Goal: Transaction & Acquisition: Purchase product/service

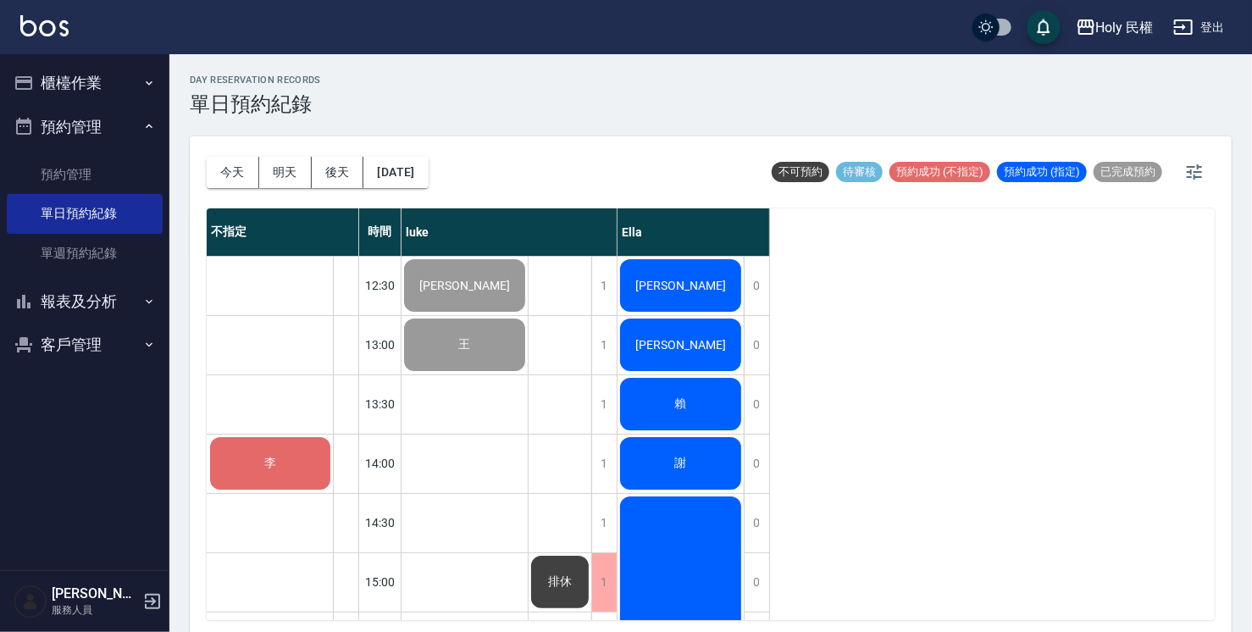
click at [302, 466] on div "李" at bounding box center [269, 463] width 125 height 58
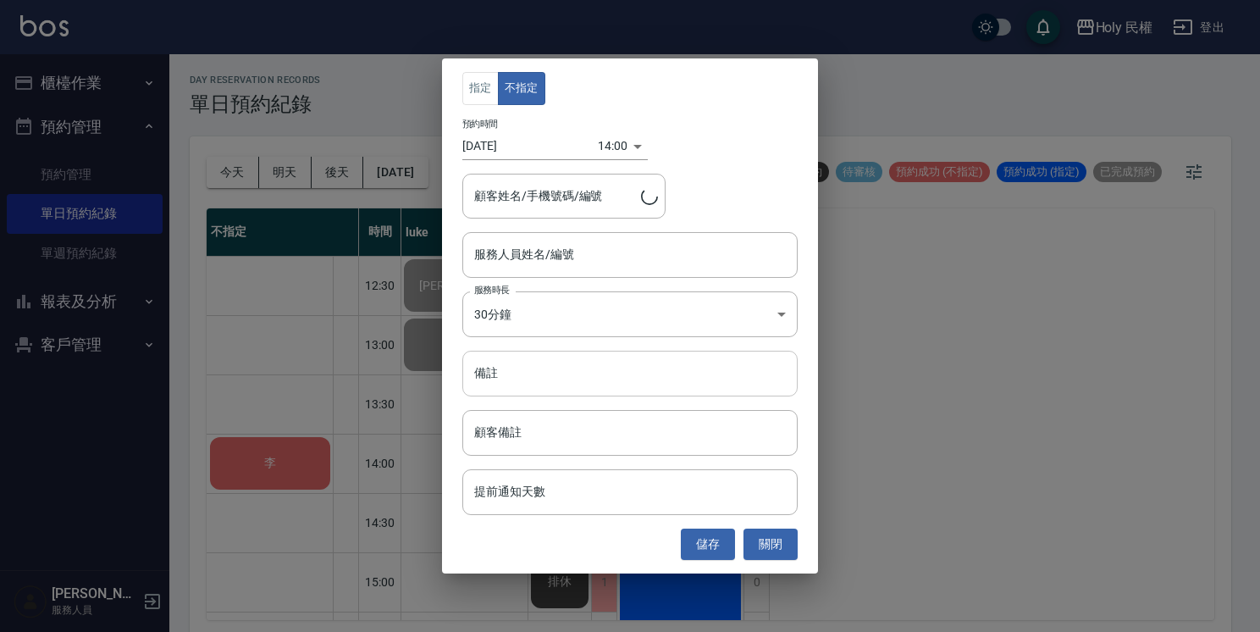
type input "李/0976233037"
click at [578, 260] on input "服務人員姓名/編號" at bounding box center [630, 255] width 320 height 30
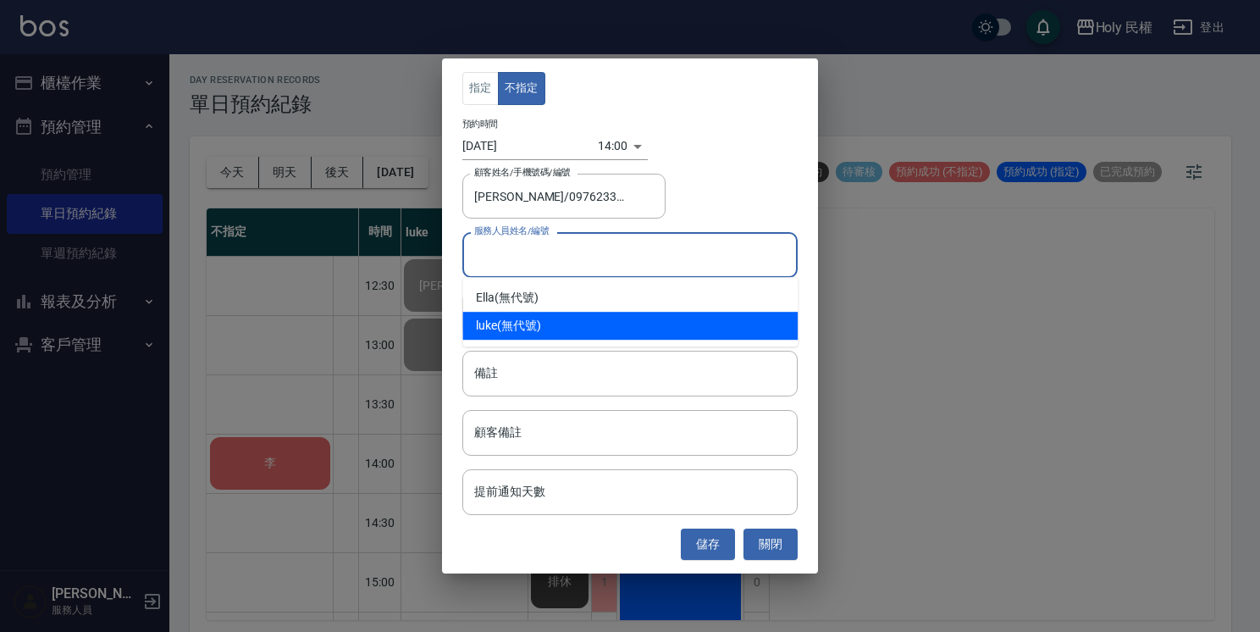
click at [532, 323] on div "luke (無代號)" at bounding box center [629, 326] width 335 height 28
type input "luke(無代號)"
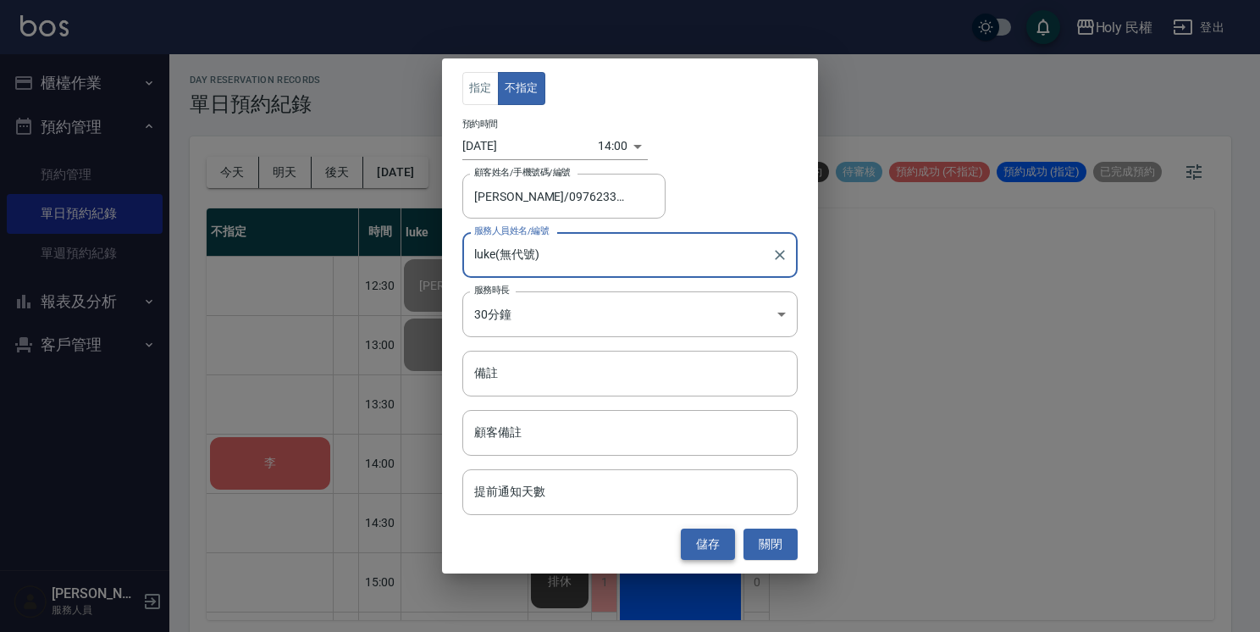
click at [701, 544] on button "儲存" at bounding box center [708, 543] width 54 height 31
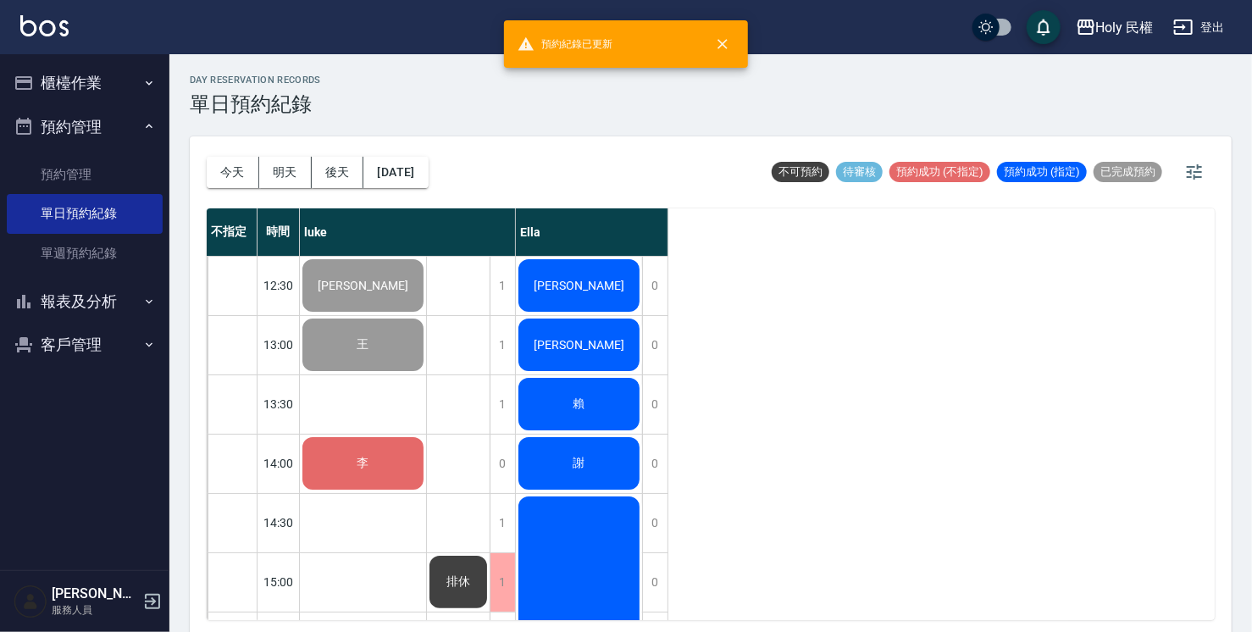
click at [358, 465] on span "李" at bounding box center [363, 463] width 19 height 15
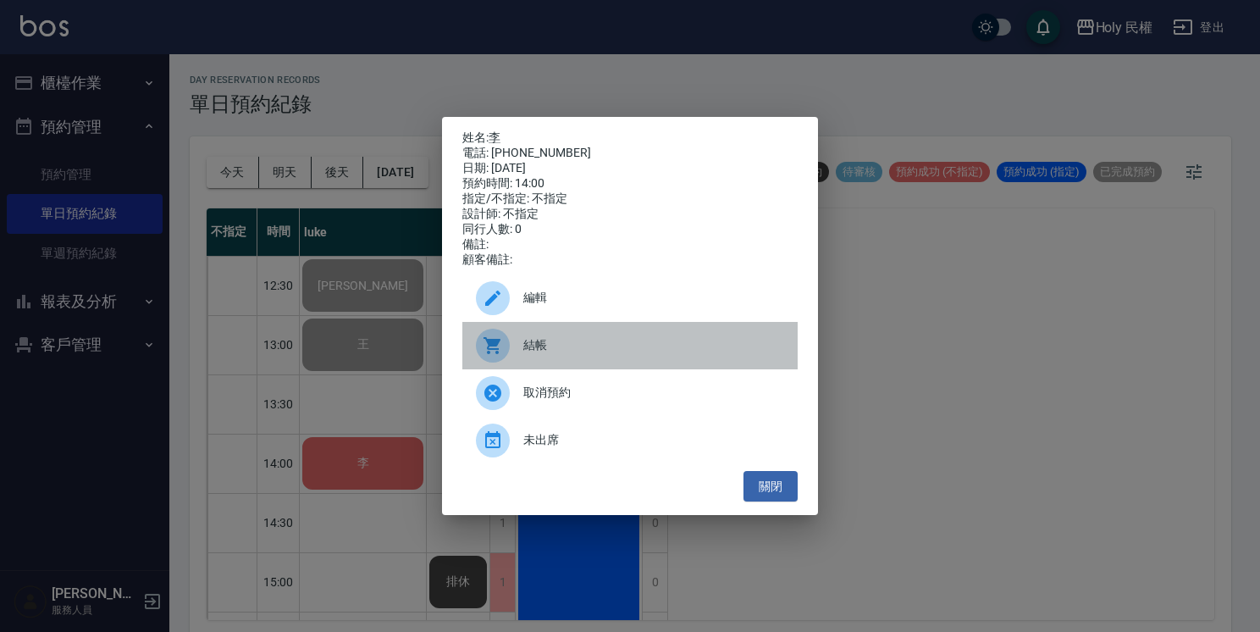
click at [545, 354] on span "結帳" at bounding box center [653, 345] width 261 height 18
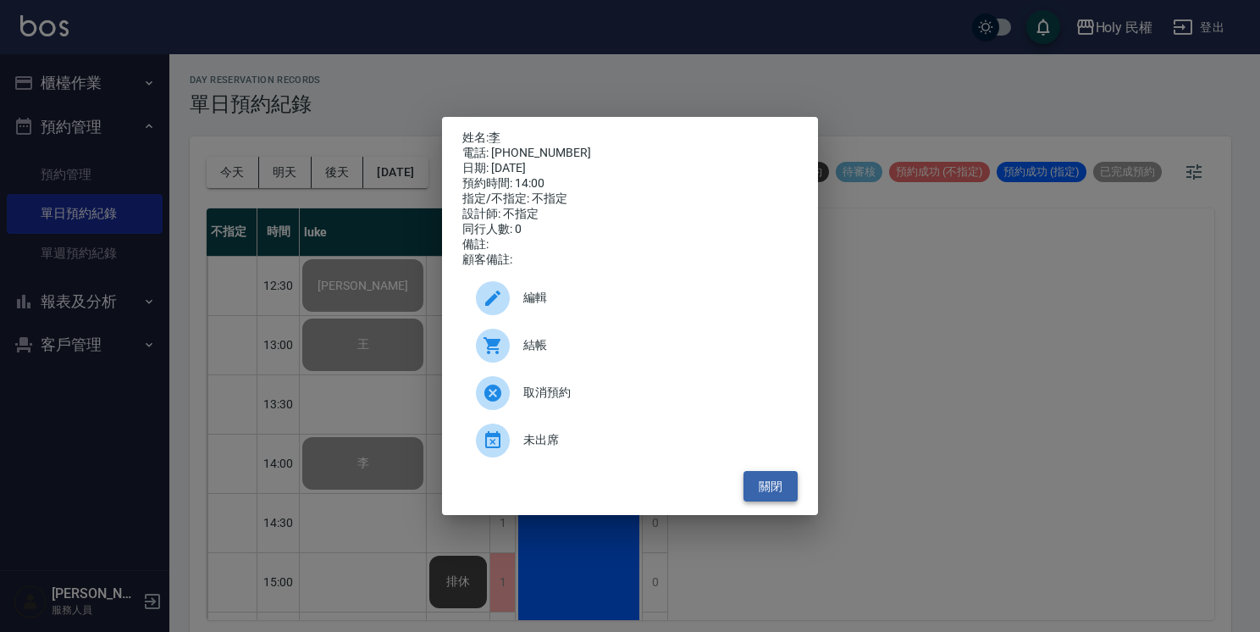
click at [768, 489] on button "關閉" at bounding box center [771, 486] width 54 height 31
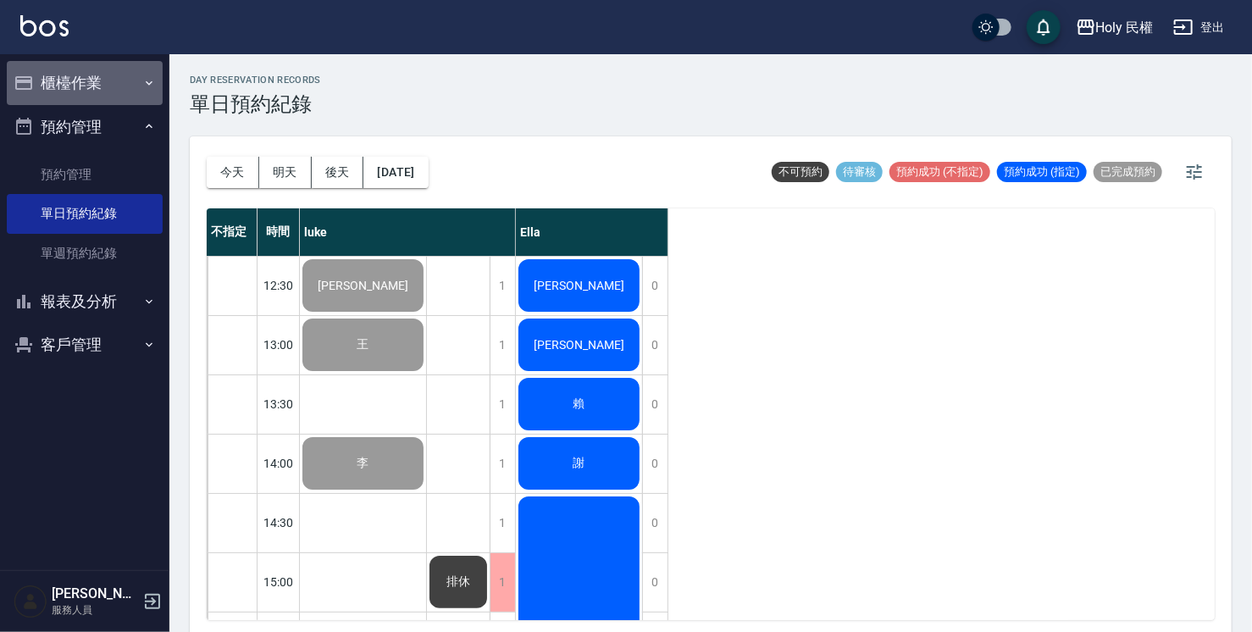
click at [105, 88] on button "櫃檯作業" at bounding box center [85, 83] width 156 height 44
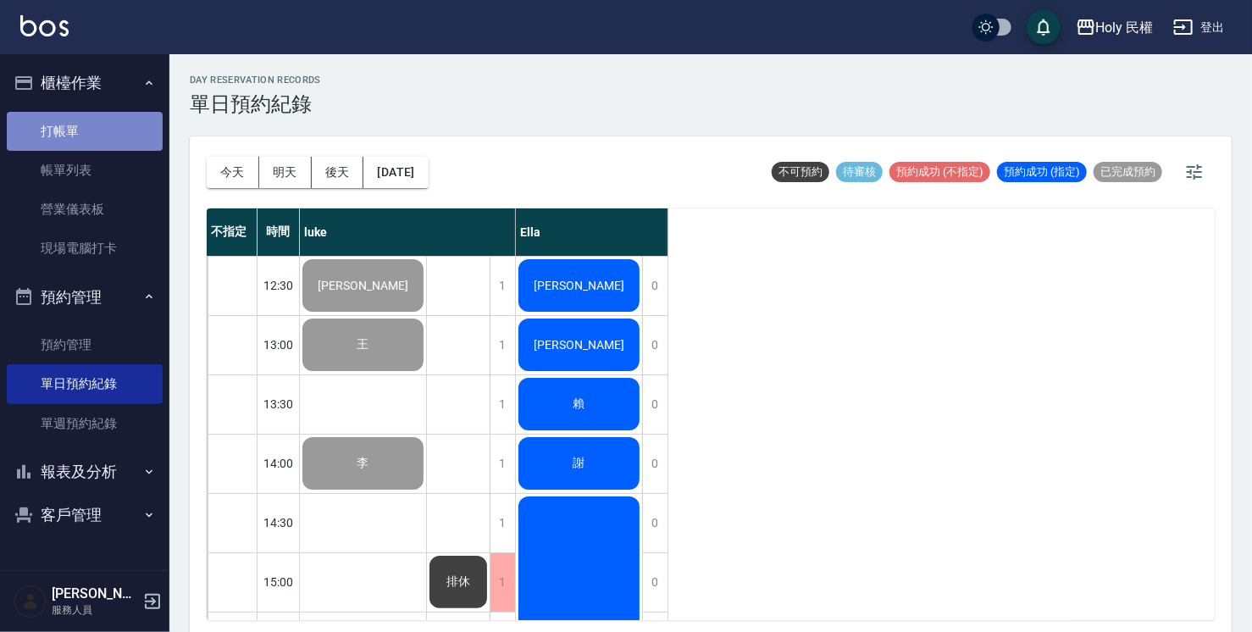
click at [126, 141] on link "打帳單" at bounding box center [85, 131] width 156 height 39
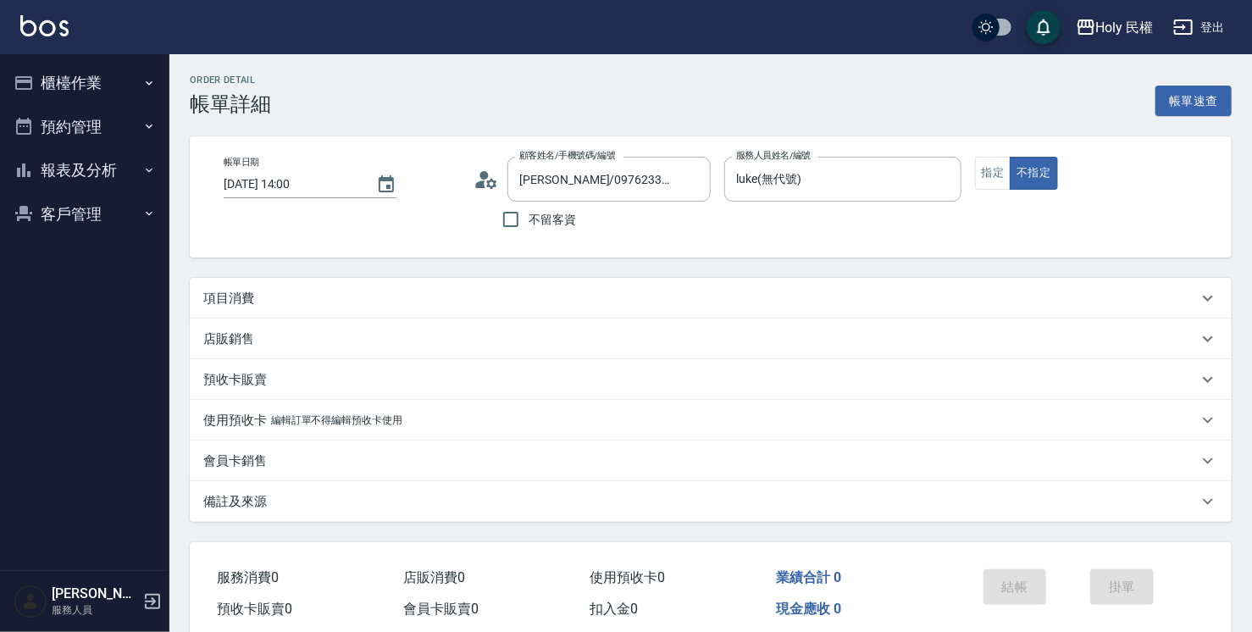
click at [440, 305] on div "項目消費" at bounding box center [700, 299] width 994 height 18
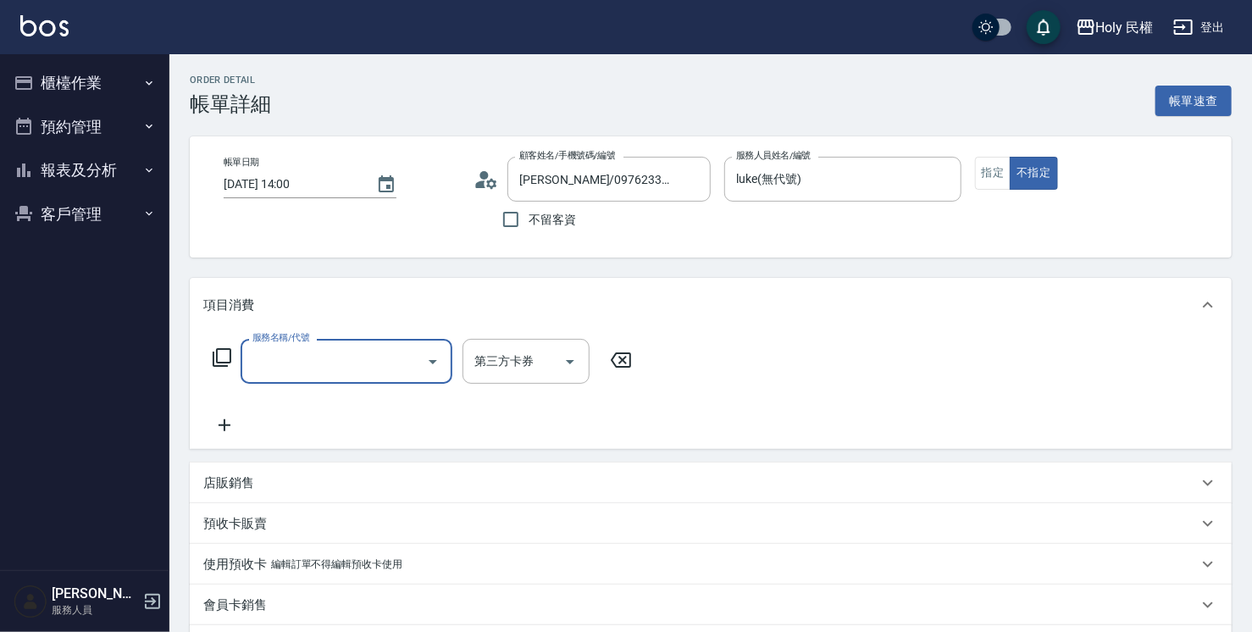
click at [369, 356] on input "服務名稱/代號" at bounding box center [333, 361] width 171 height 30
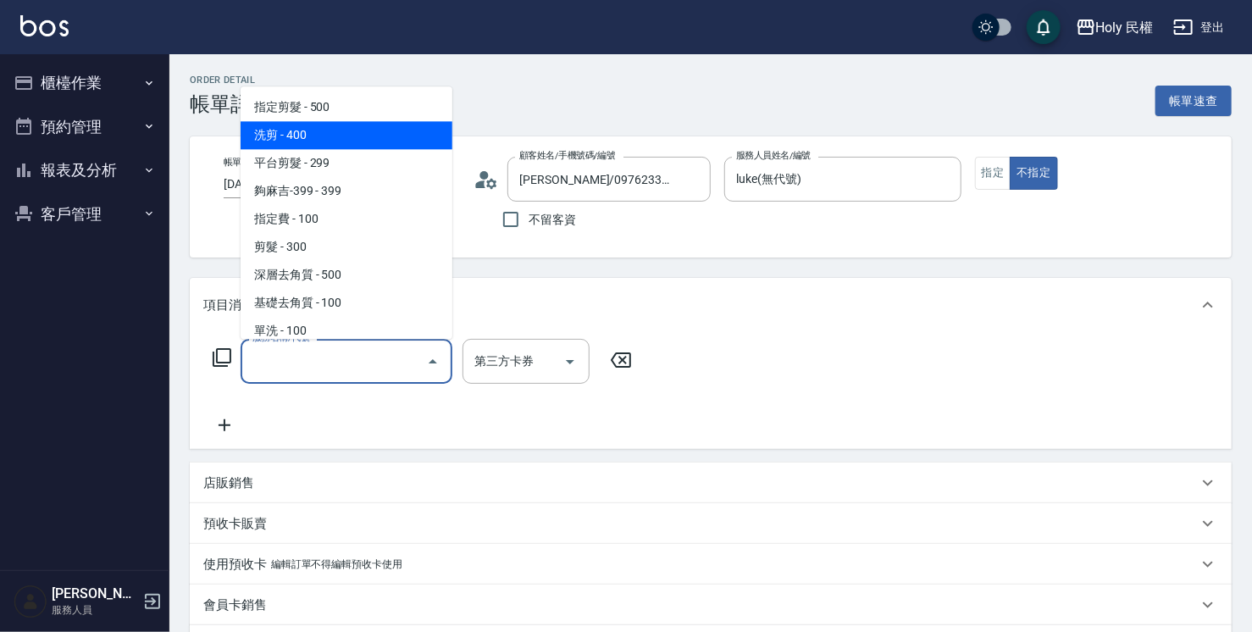
click at [330, 139] on span "洗剪 - 400" at bounding box center [346, 135] width 212 height 28
type input "洗剪(3)"
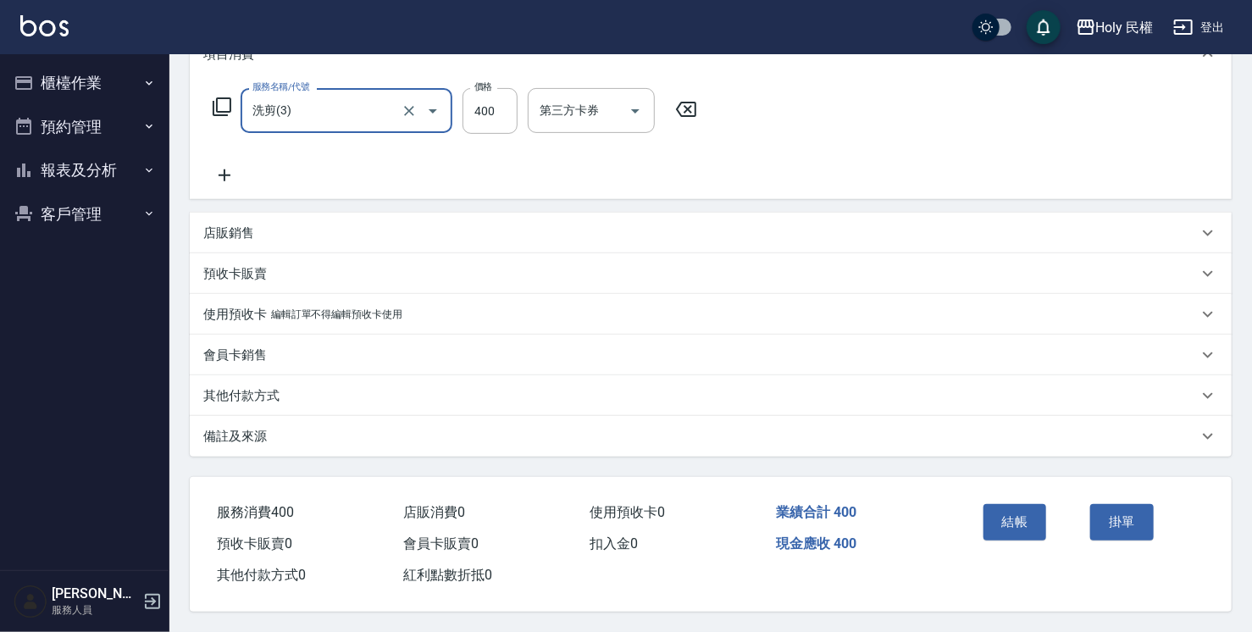
scroll to position [256, 0]
click at [1009, 527] on button "結帳" at bounding box center [1015, 522] width 64 height 36
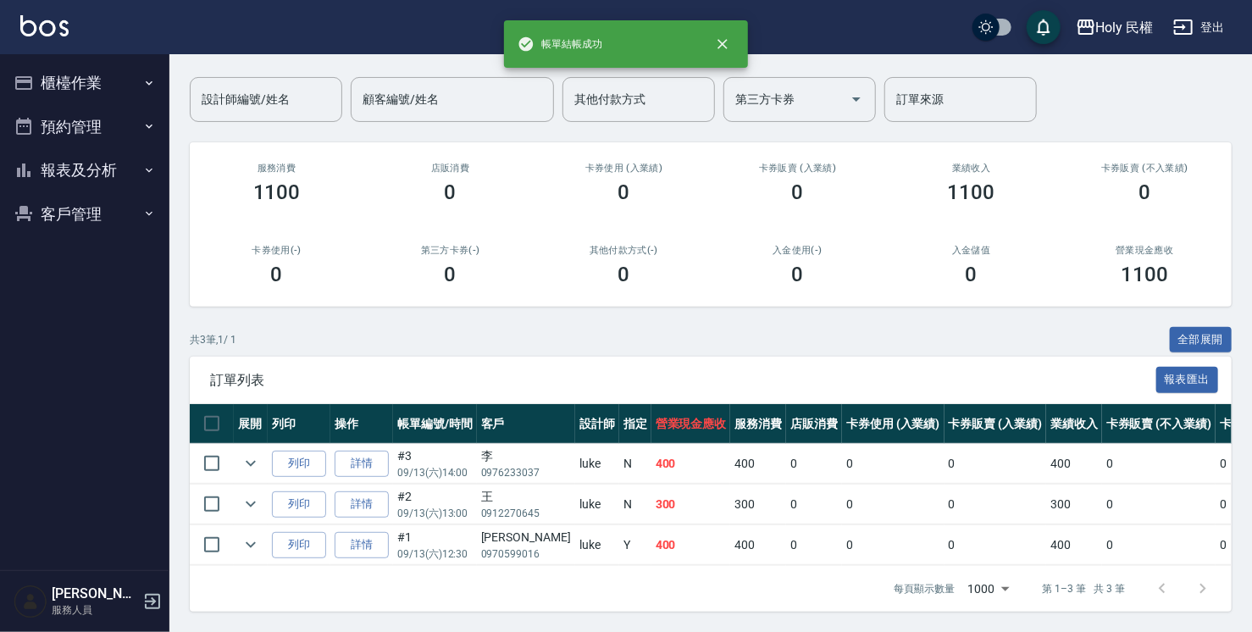
scroll to position [130, 0]
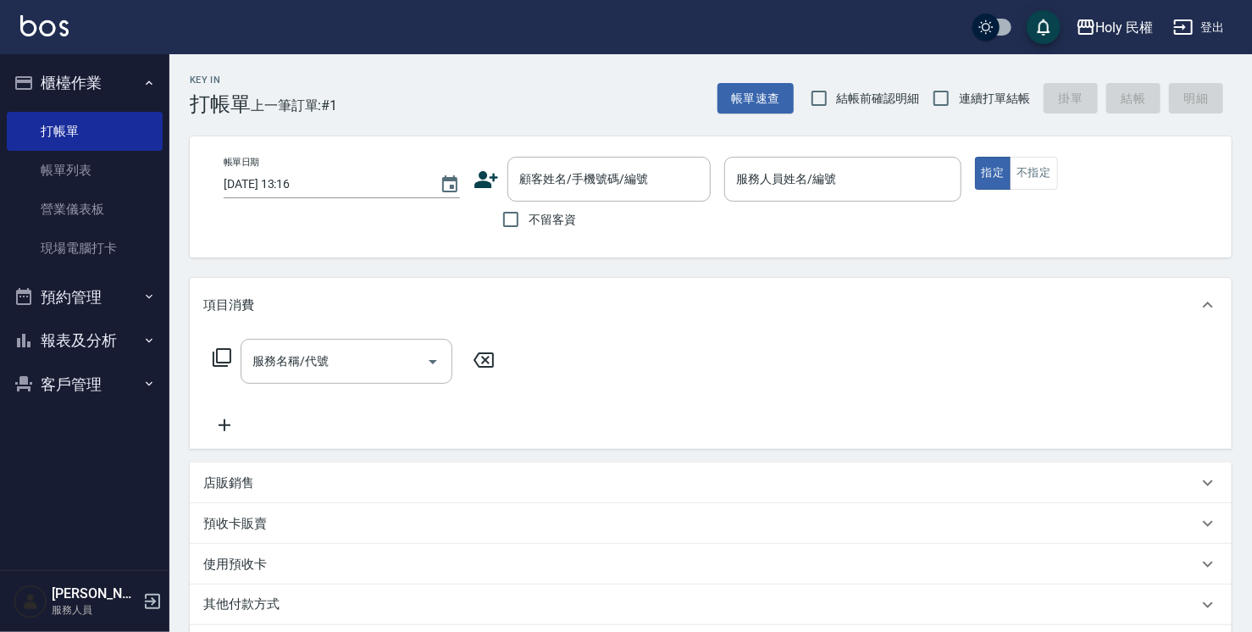
click at [481, 180] on icon at bounding box center [485, 179] width 25 height 25
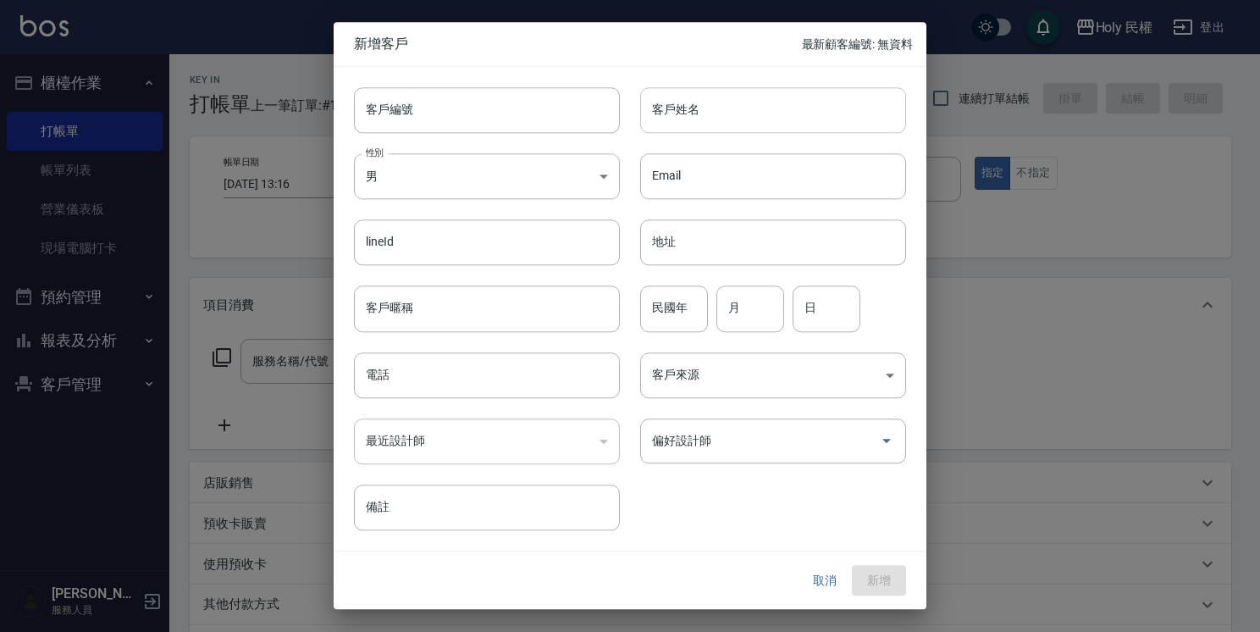
click at [705, 119] on input "客戶姓名" at bounding box center [773, 110] width 266 height 46
type input "ㄏ"
type input "黃"
click at [413, 360] on input "電話" at bounding box center [487, 375] width 266 height 46
type input "ㄢ"
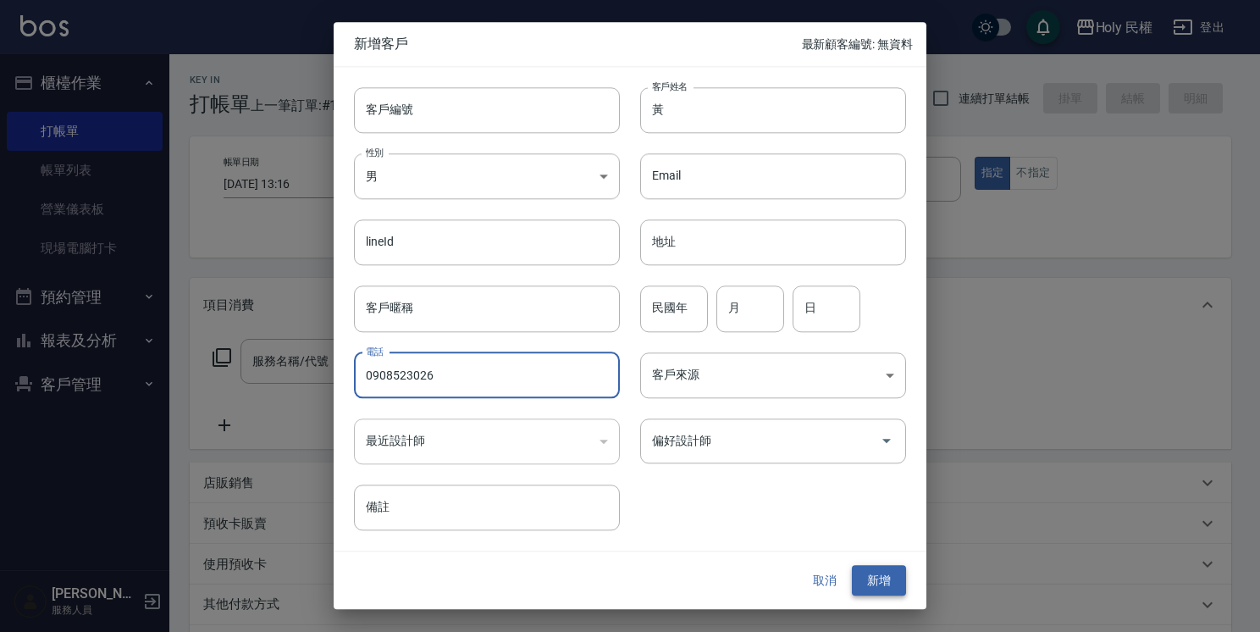
type input "0908523026"
click at [875, 574] on button "新增" at bounding box center [879, 580] width 54 height 31
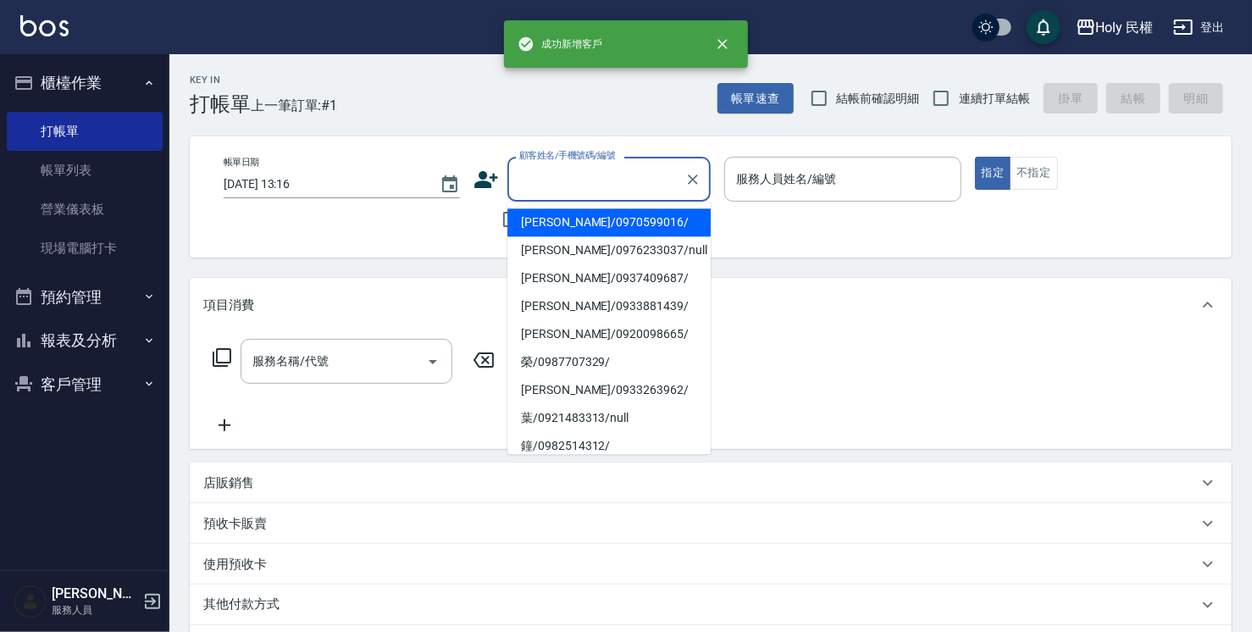
click at [624, 184] on input "顧客姓名/手機號碼/編號" at bounding box center [596, 179] width 163 height 30
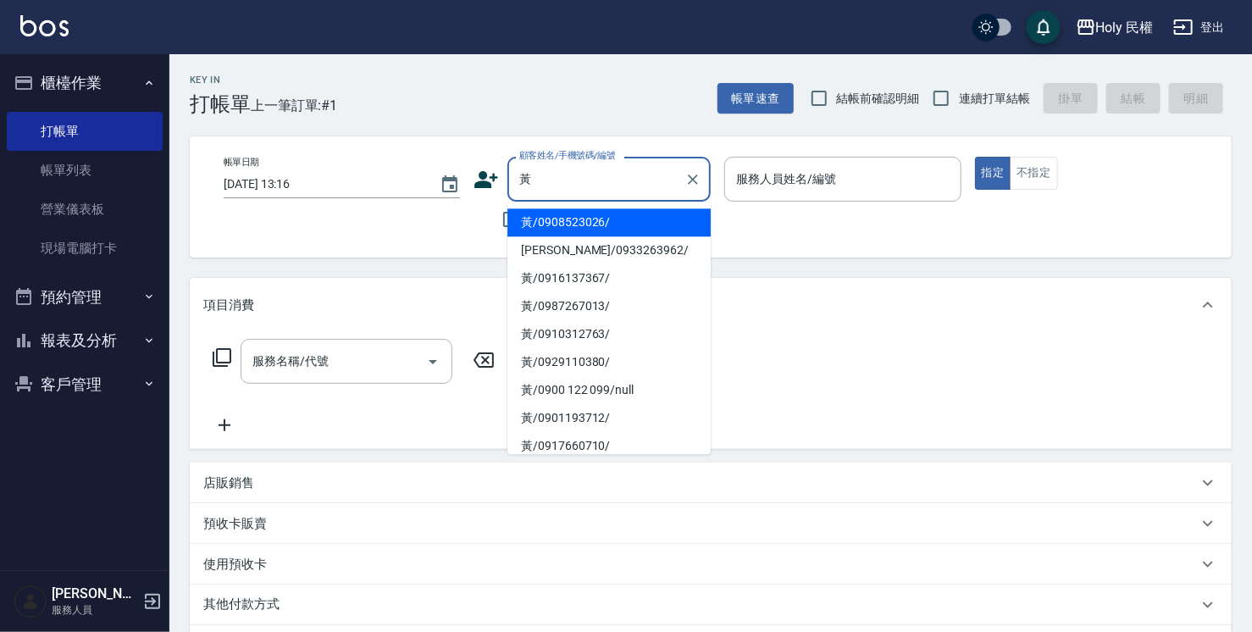
click at [600, 221] on li "黃/0908523026/" at bounding box center [608, 222] width 203 height 28
type input "黃/0908523026/"
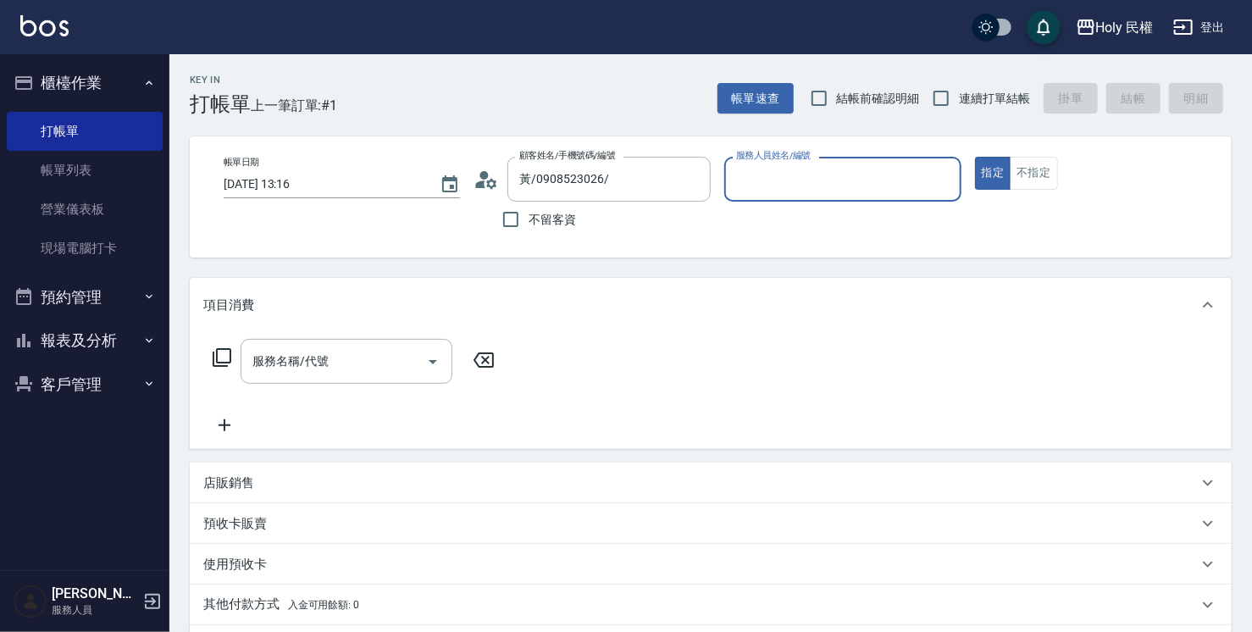
click at [833, 175] on input "服務人員姓名/編號" at bounding box center [842, 179] width 221 height 30
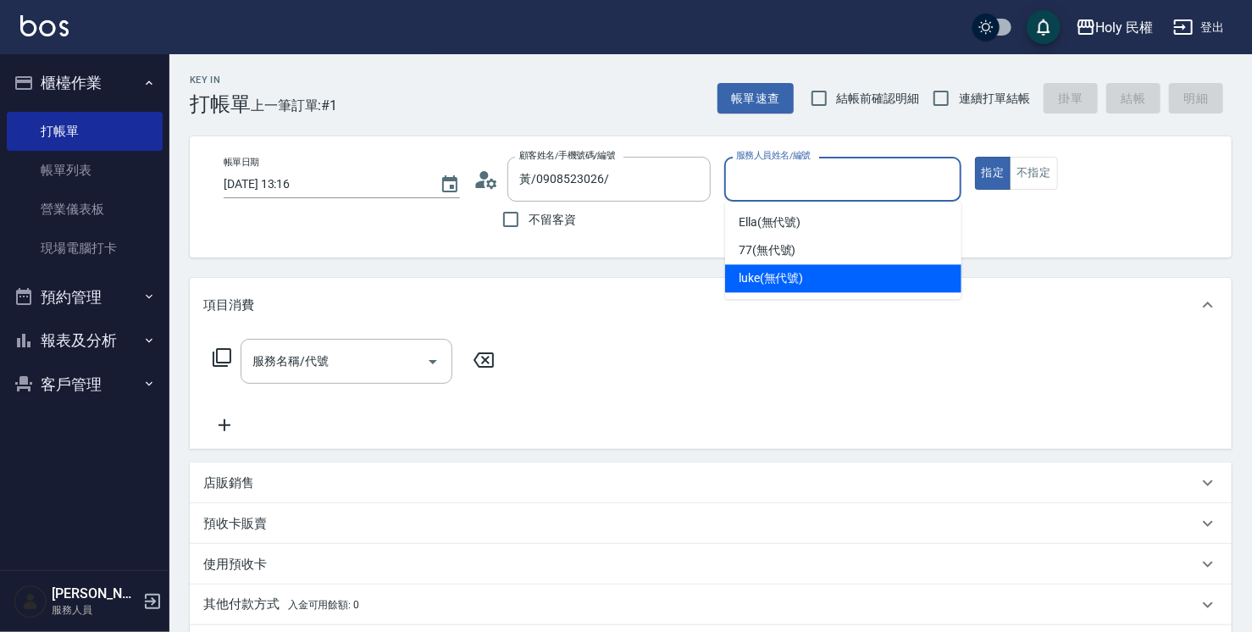
click at [815, 282] on div "luke (無代號)" at bounding box center [843, 278] width 236 height 28
type input "luke(無代號)"
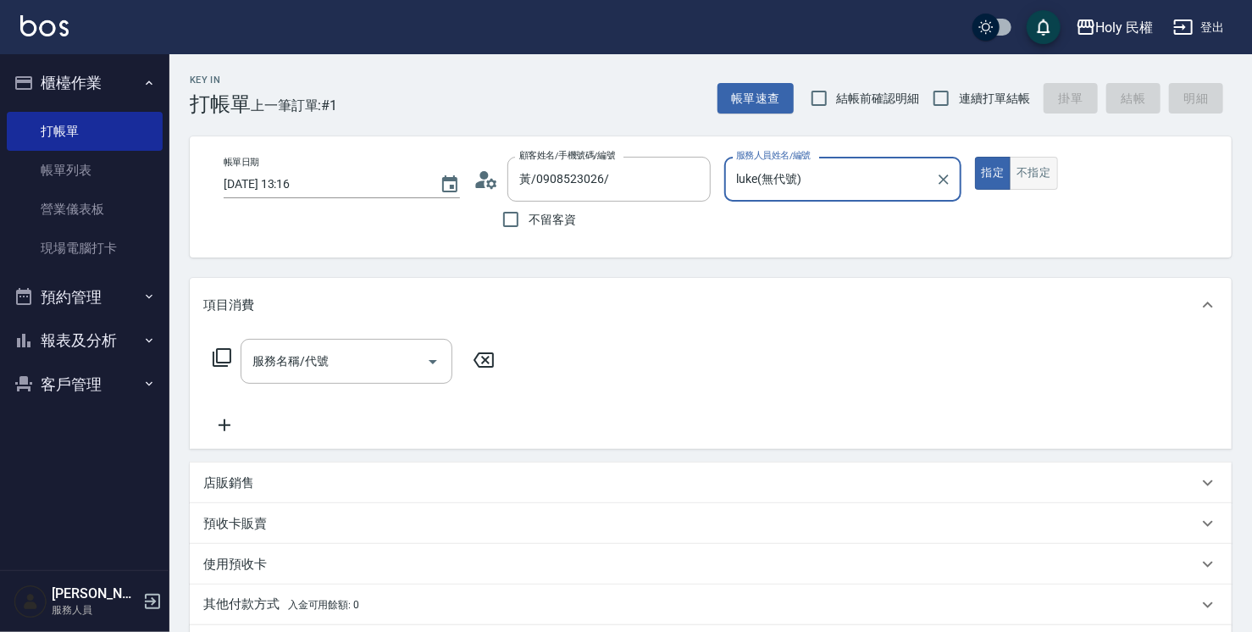
click at [1040, 174] on button "不指定" at bounding box center [1032, 173] width 47 height 33
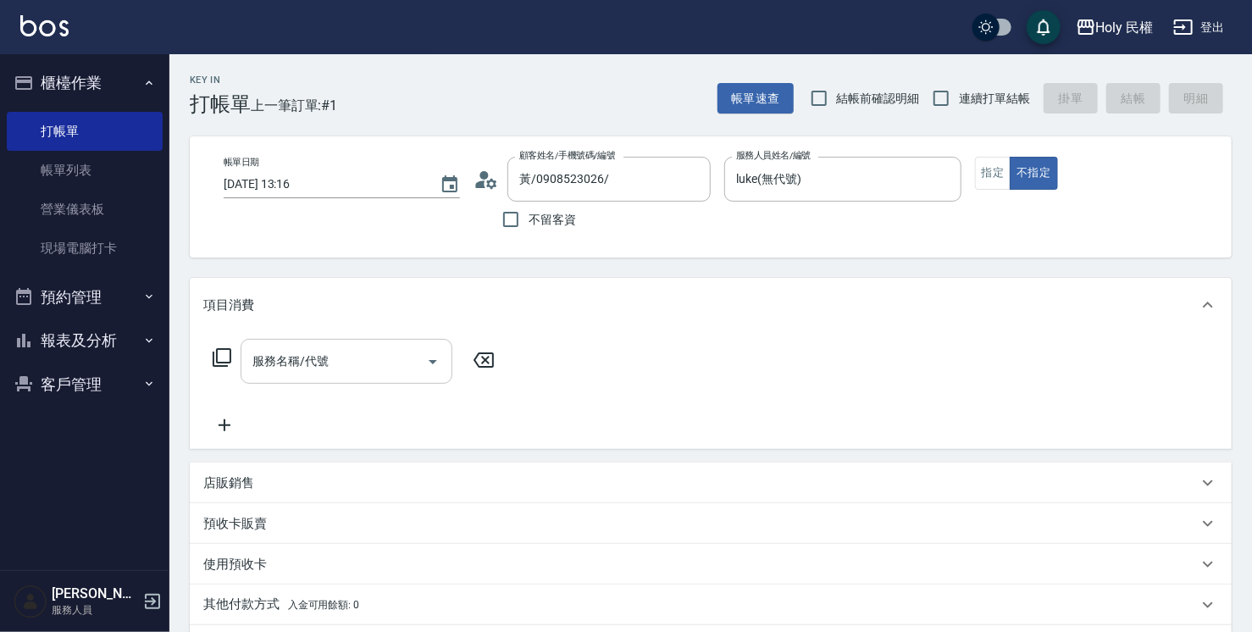
click at [352, 364] on input "服務名稱/代號" at bounding box center [333, 361] width 171 height 30
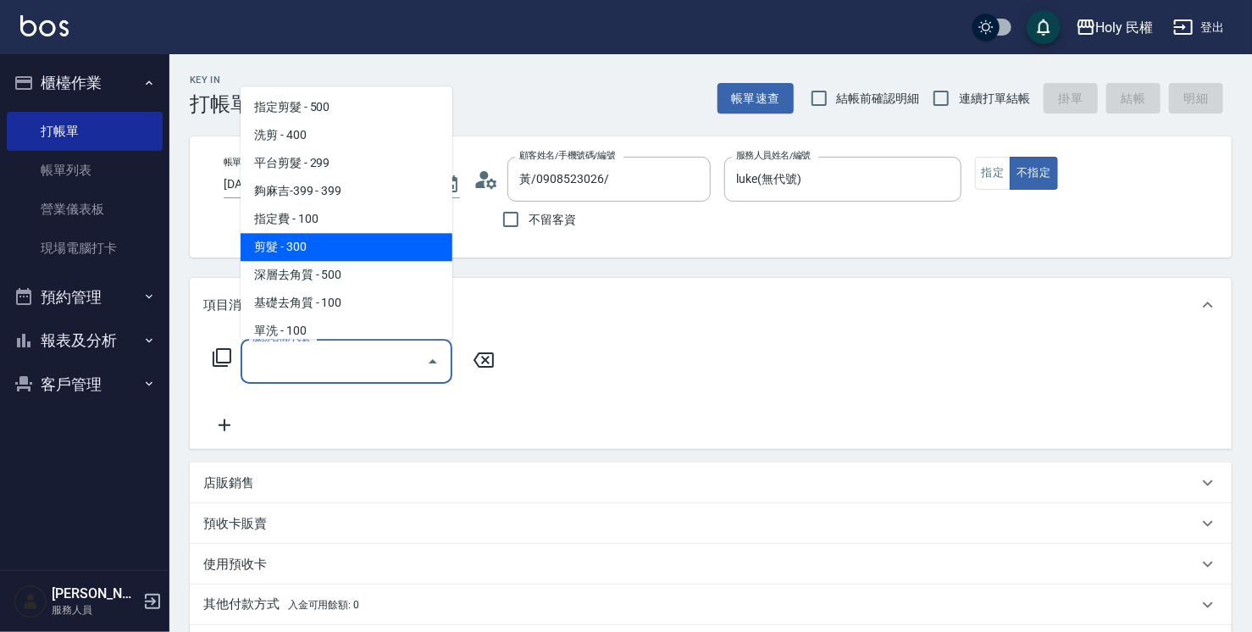
click at [311, 244] on span "剪髮 - 300" at bounding box center [346, 247] width 212 height 28
type input "剪髮(C02)"
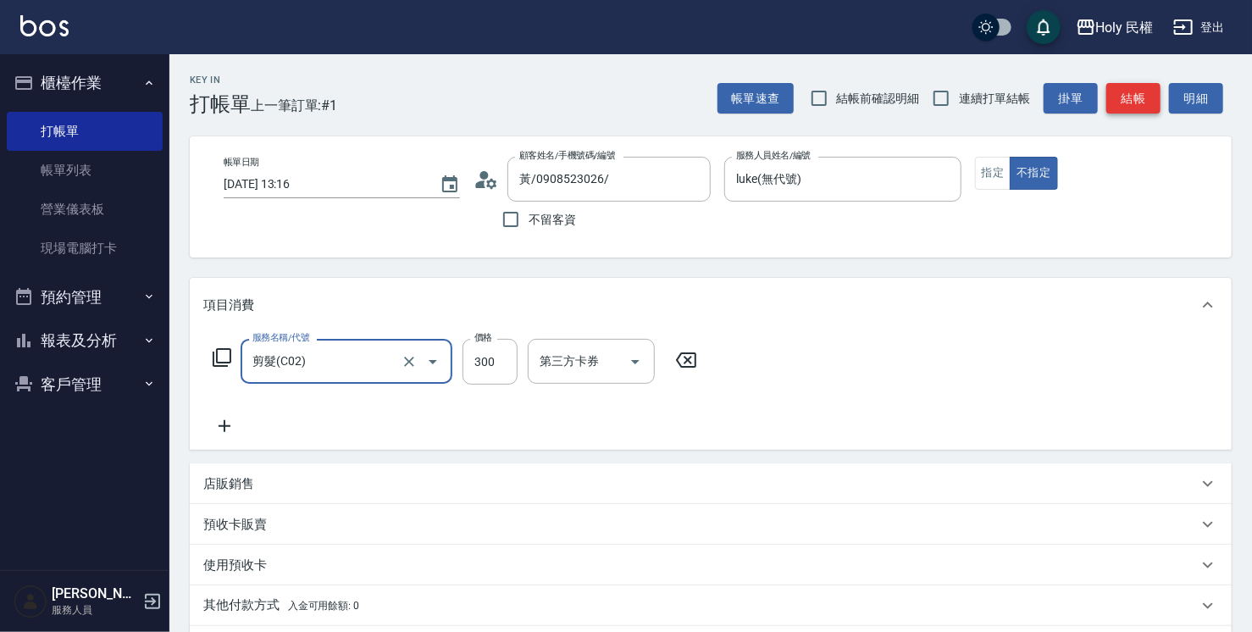
click at [1142, 99] on button "結帳" at bounding box center [1133, 98] width 54 height 31
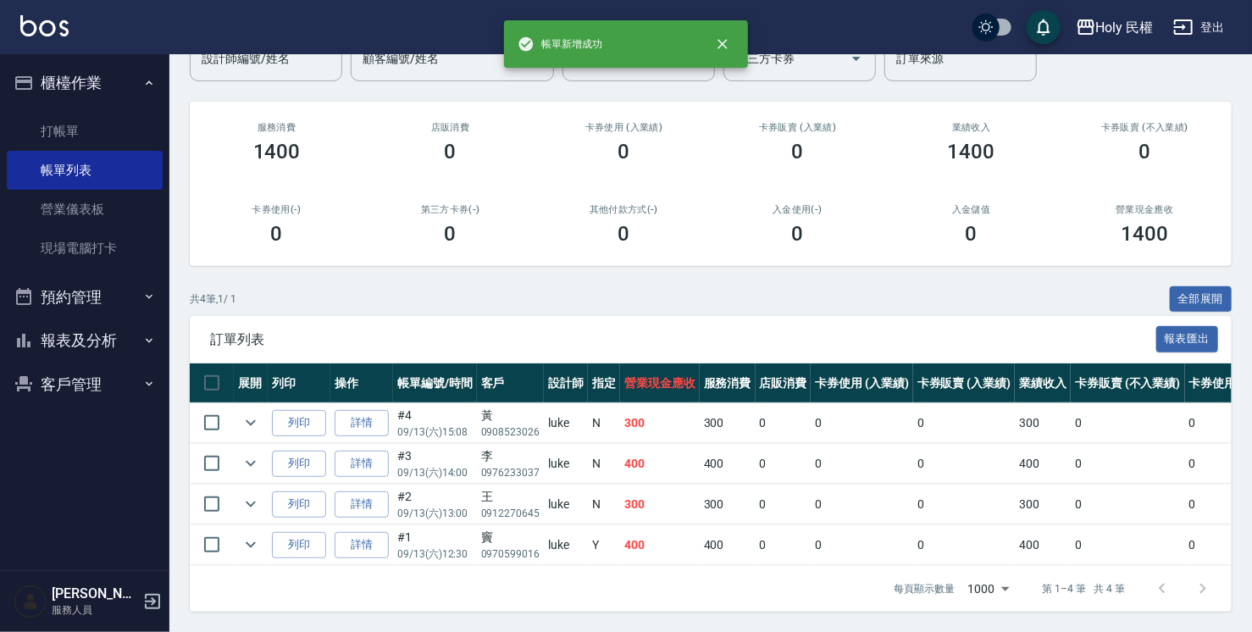
scroll to position [171, 0]
